Goal: Check status: Check status

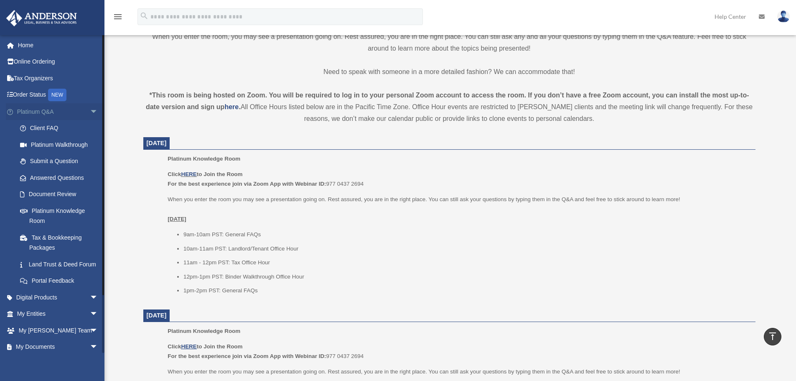
scroll to position [25, 0]
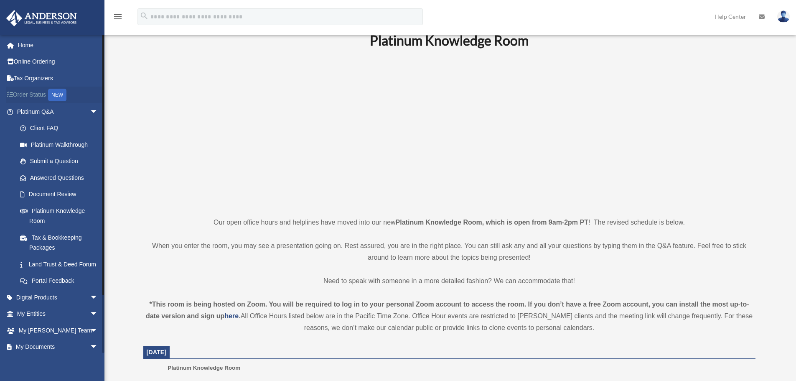
click at [28, 94] on link "Order Status NEW" at bounding box center [58, 94] width 105 height 17
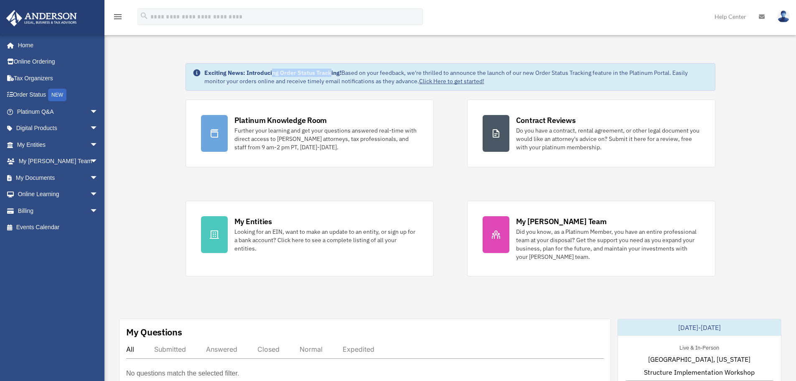
drag, startPoint x: 273, startPoint y: 73, endPoint x: 332, endPoint y: 73, distance: 58.5
click at [332, 73] on strong "Exciting News: Introducing Order Status Tracking!" at bounding box center [272, 73] width 137 height 8
click at [455, 79] on link "Click Here to get started!" at bounding box center [451, 81] width 65 height 8
click at [63, 56] on link "Online Ordering" at bounding box center [58, 61] width 105 height 17
click at [79, 145] on link "My Entities arrow_drop_down" at bounding box center [58, 144] width 105 height 17
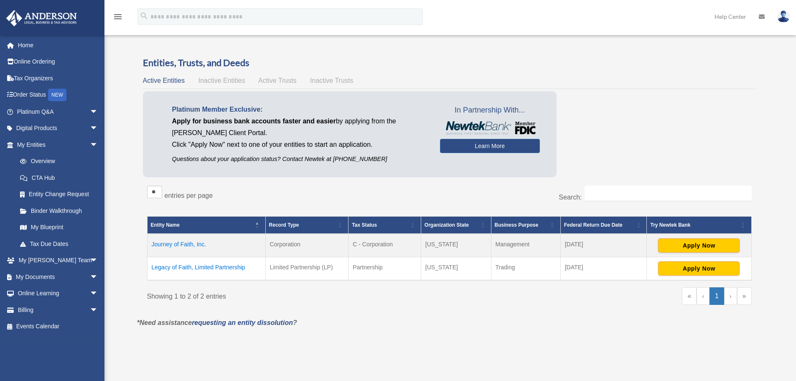
click at [90, 144] on span "arrow_drop_down" at bounding box center [98, 144] width 17 height 17
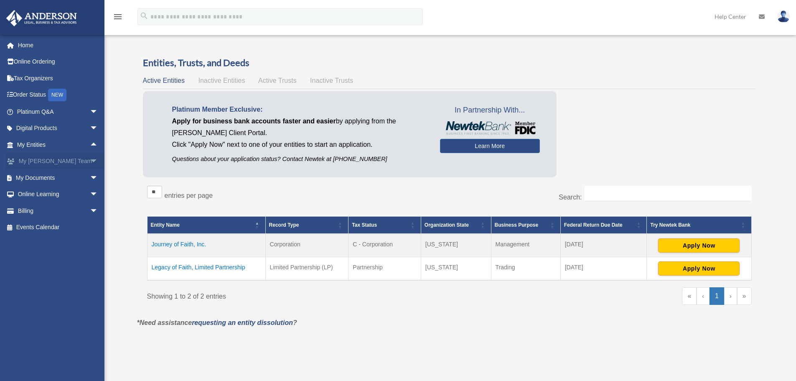
click at [90, 161] on span "arrow_drop_down" at bounding box center [98, 161] width 17 height 17
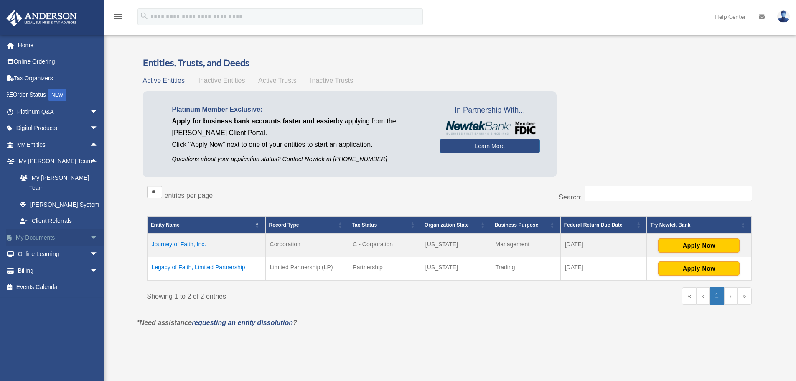
click at [90, 229] on span "arrow_drop_down" at bounding box center [98, 237] width 17 height 17
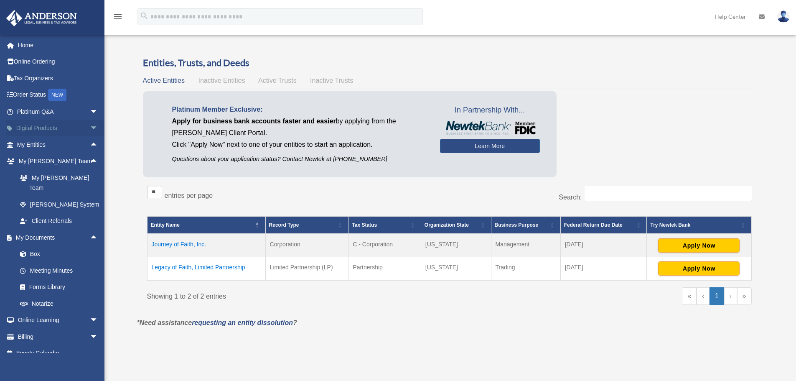
click at [90, 130] on span "arrow_drop_down" at bounding box center [98, 128] width 17 height 17
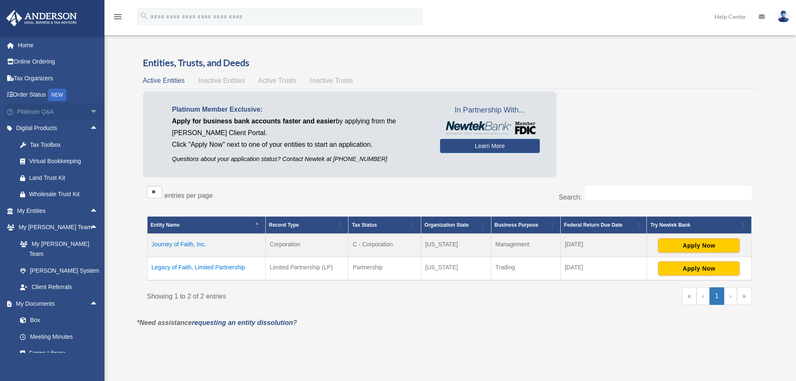
click at [90, 111] on span "arrow_drop_down" at bounding box center [98, 111] width 17 height 17
